Goal: Obtain resource: Download file/media

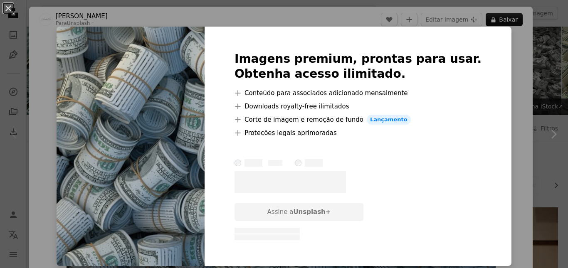
scroll to position [111, 0]
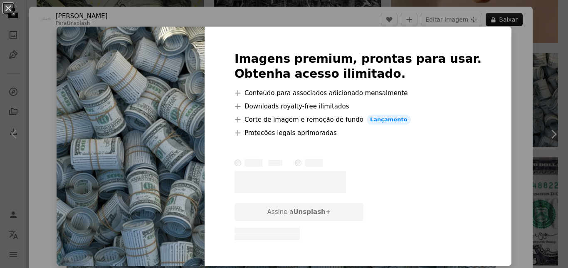
scroll to position [10, 0]
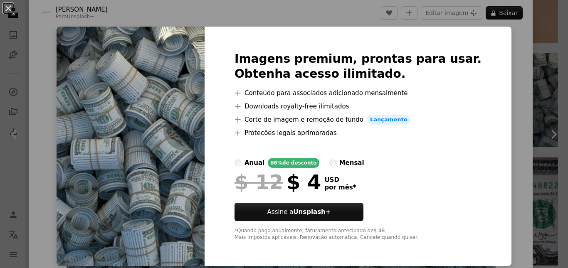
click at [505, 82] on div "An X shape Imagens premium, prontas para usar. Obtenha acesso ilimitado. A plus…" at bounding box center [284, 134] width 568 height 268
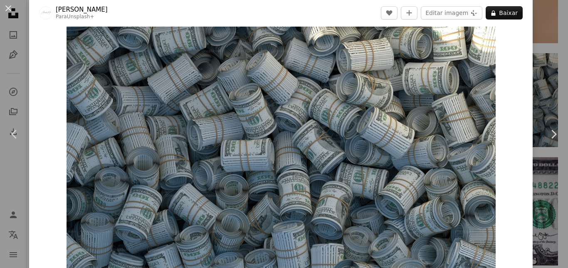
click at [390, 107] on img "Ampliar esta imagem" at bounding box center [281, 148] width 429 height 242
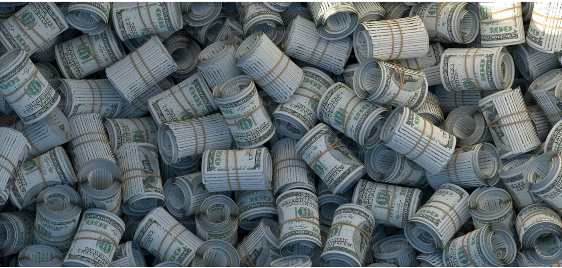
scroll to position [22, 0]
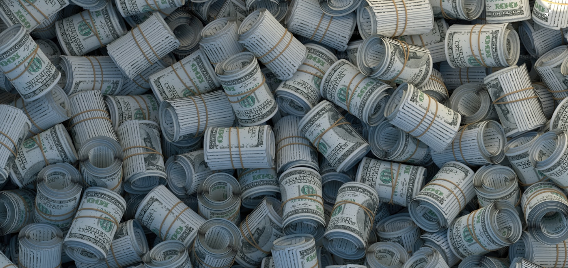
click at [545, 18] on img "Diminuir esta imagem" at bounding box center [284, 137] width 569 height 320
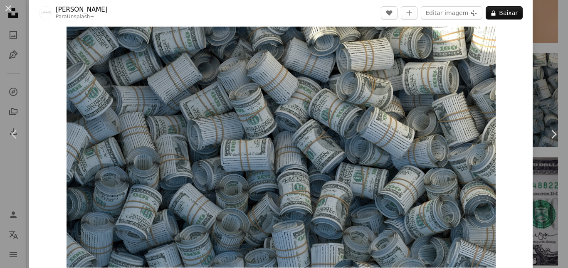
click at [535, 35] on div "An X shape Chevron left Chevron right [PERSON_NAME] Para Unsplash+ A heart A pl…" at bounding box center [284, 134] width 568 height 268
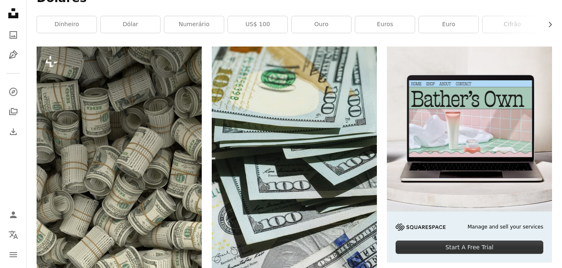
scroll to position [166, 0]
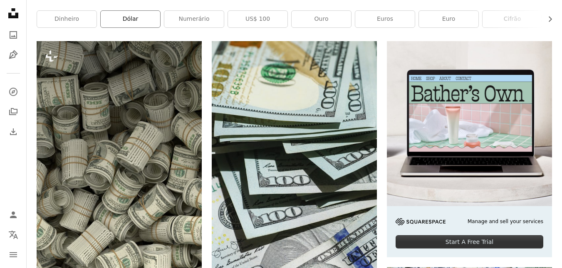
click at [136, 17] on link "dólar" at bounding box center [130, 19] width 59 height 17
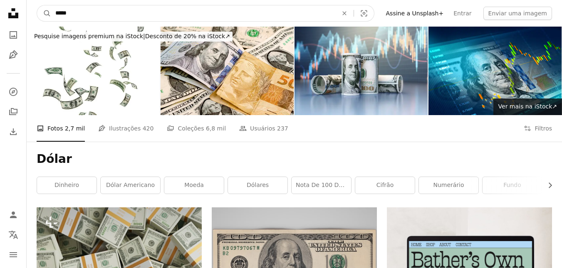
click at [232, 14] on input "*****" at bounding box center [193, 13] width 284 height 16
type input "**********"
click at [37, 5] on button "A magnifying glass" at bounding box center [44, 13] width 14 height 16
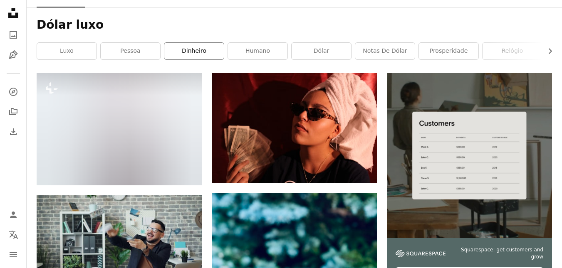
scroll to position [133, 0]
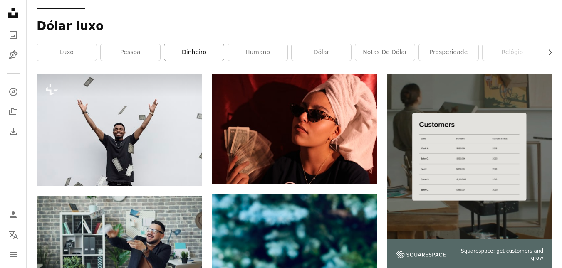
click at [201, 52] on link "dinheiro" at bounding box center [193, 52] width 59 height 17
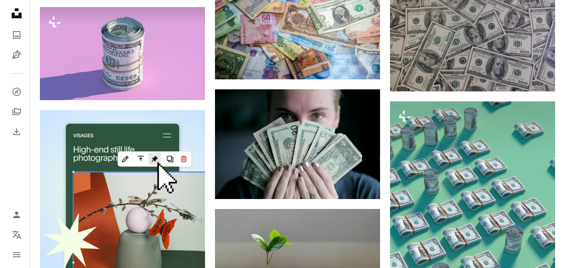
scroll to position [1431, 0]
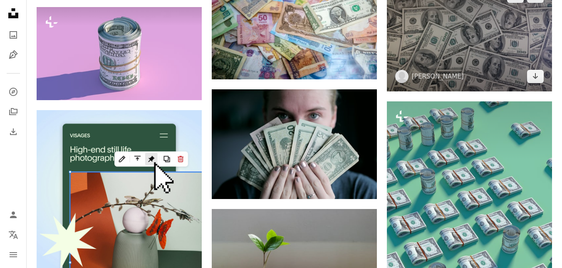
click at [496, 33] on img at bounding box center [469, 36] width 165 height 110
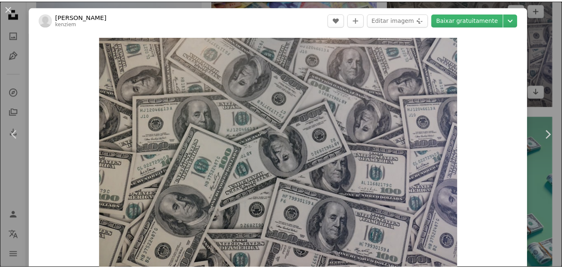
scroll to position [17, 0]
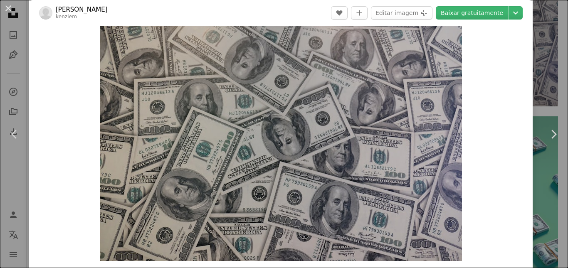
click at [535, 26] on div "An X shape Chevron left Chevron right [PERSON_NAME] A heart A plus sign Editar …" at bounding box center [284, 134] width 568 height 268
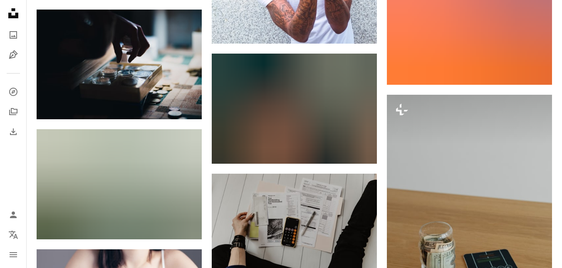
scroll to position [18934, 0]
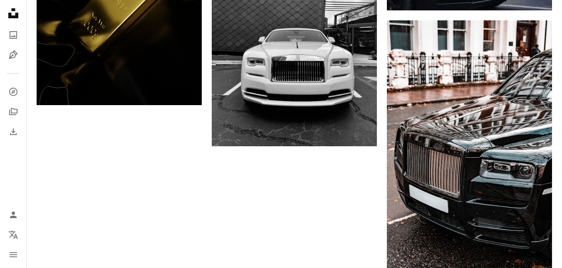
scroll to position [133, 0]
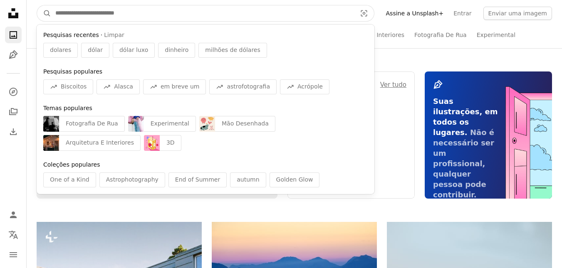
click at [109, 19] on input "Pesquise conteúdo visual em todo o site" at bounding box center [202, 13] width 303 height 16
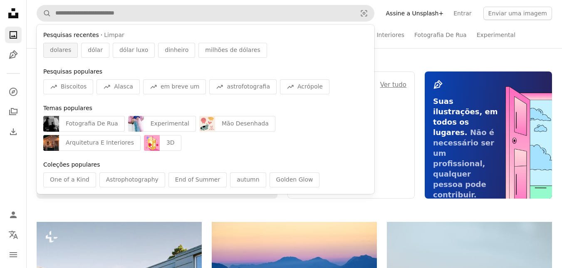
click at [59, 50] on span "dolares" at bounding box center [60, 50] width 21 height 8
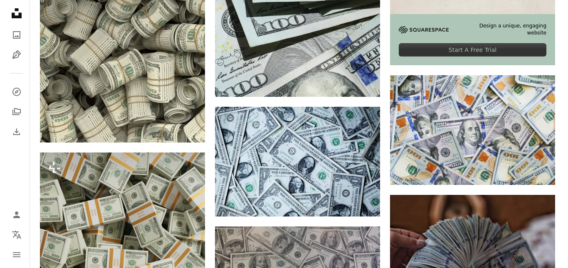
scroll to position [371, 0]
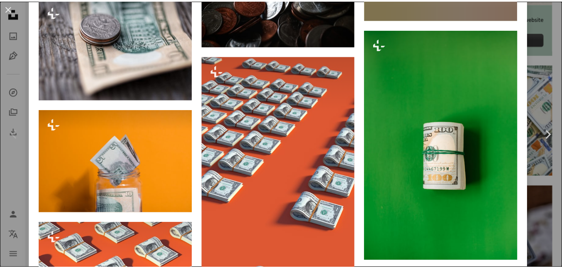
scroll to position [4060, 0]
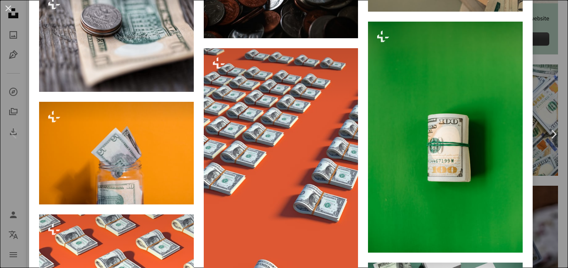
click at [534, 54] on div "An X shape Chevron left Chevron right Alexander Mils Para Unsplash+ A heart A p…" at bounding box center [284, 134] width 568 height 268
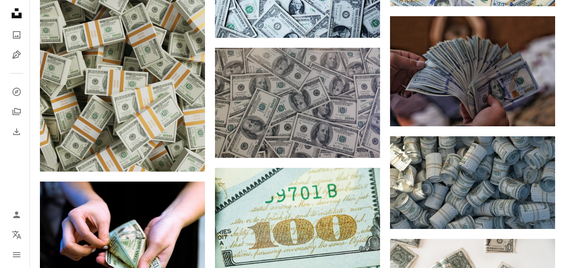
scroll to position [538, 0]
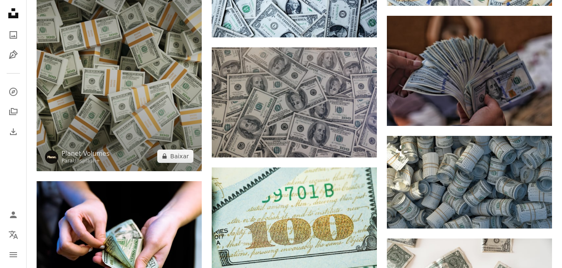
click at [141, 66] on img at bounding box center [119, 72] width 165 height 198
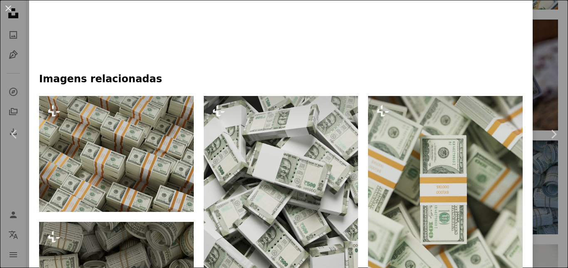
scroll to position [516, 0]
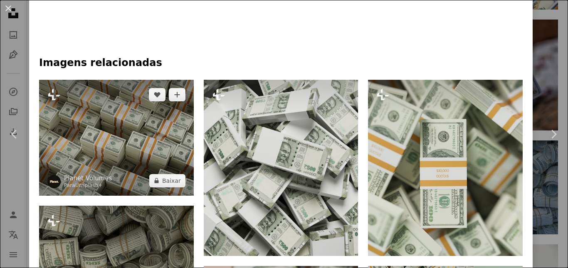
click at [124, 141] on img at bounding box center [116, 138] width 155 height 116
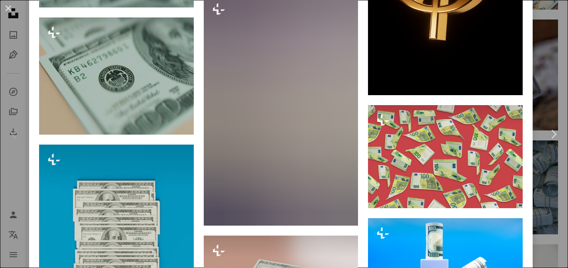
scroll to position [2429, 0]
